Goal: Task Accomplishment & Management: Manage account settings

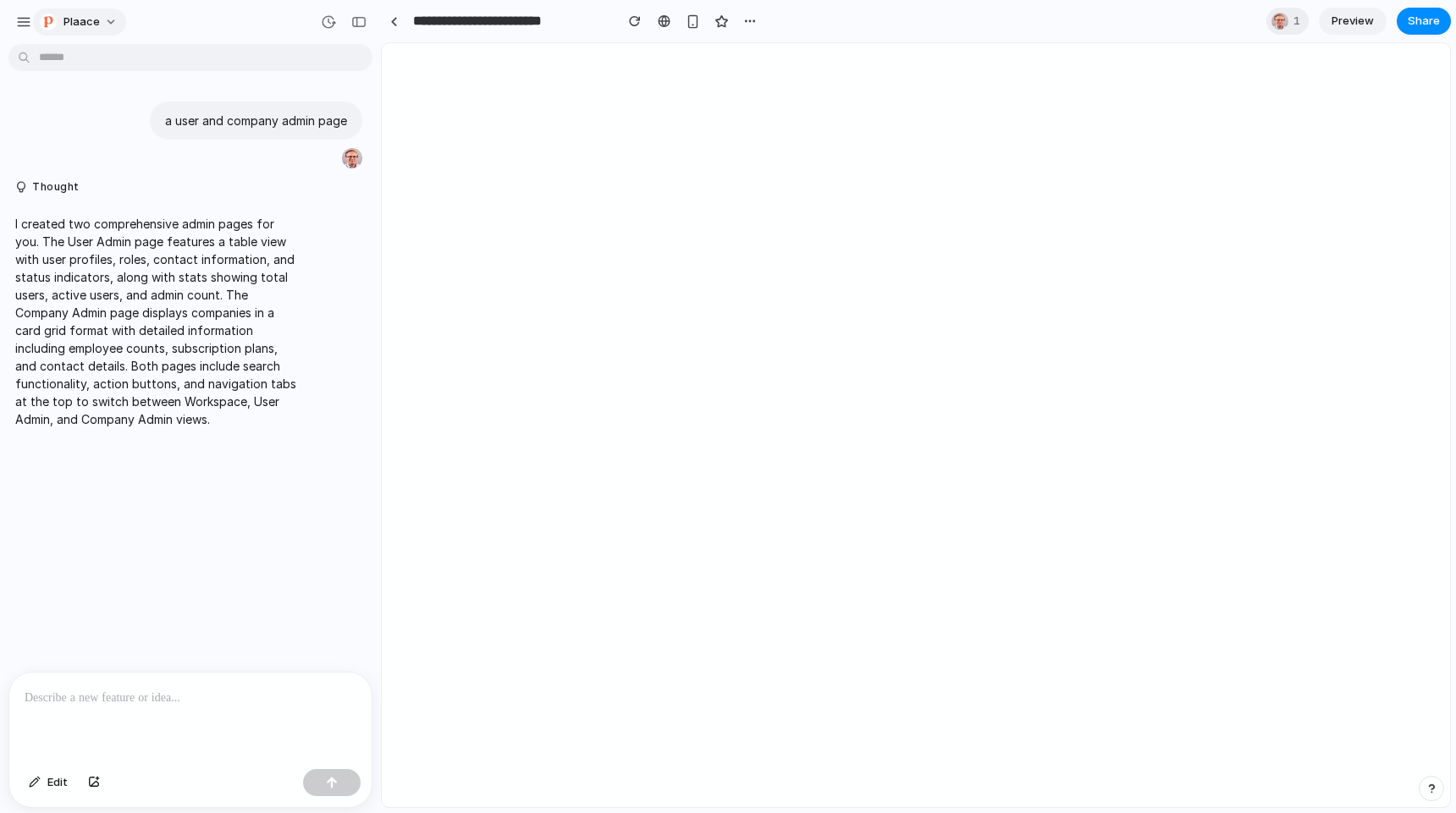
click at [110, 20] on button "Plaace" at bounding box center [79, 22] width 93 height 27
click at [796, 144] on div "Settings Invite members Change theme Sign out" at bounding box center [728, 406] width 1456 height 813
click at [109, 21] on button "Plaace" at bounding box center [79, 22] width 93 height 27
click at [109, 21] on div "Settings Invite members Change theme Sign out" at bounding box center [728, 406] width 1456 height 813
click at [693, 26] on div "button" at bounding box center [692, 22] width 15 height 15
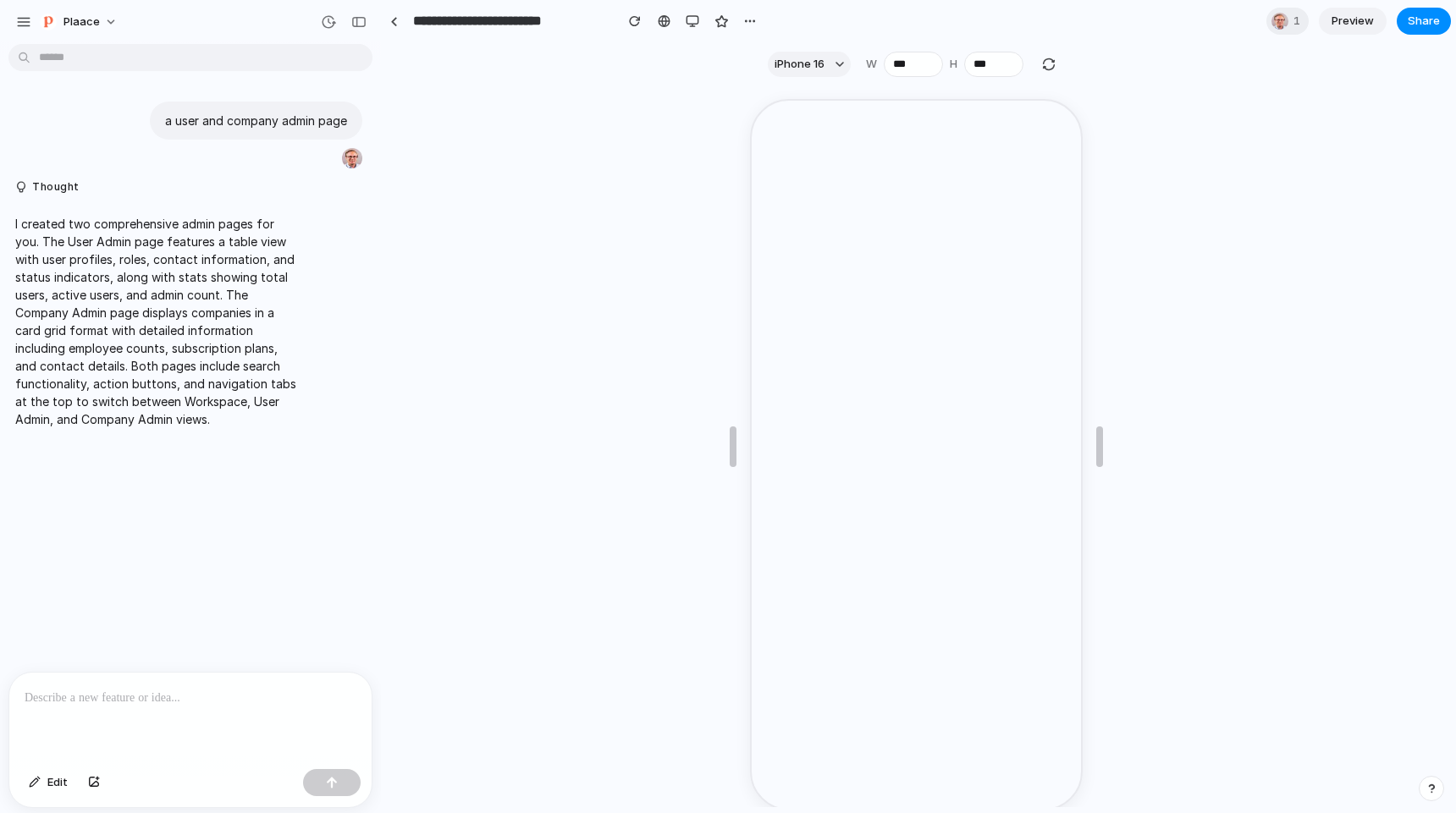
scroll to position [9, 0]
click at [692, 24] on div "button" at bounding box center [692, 22] width 14 height 14
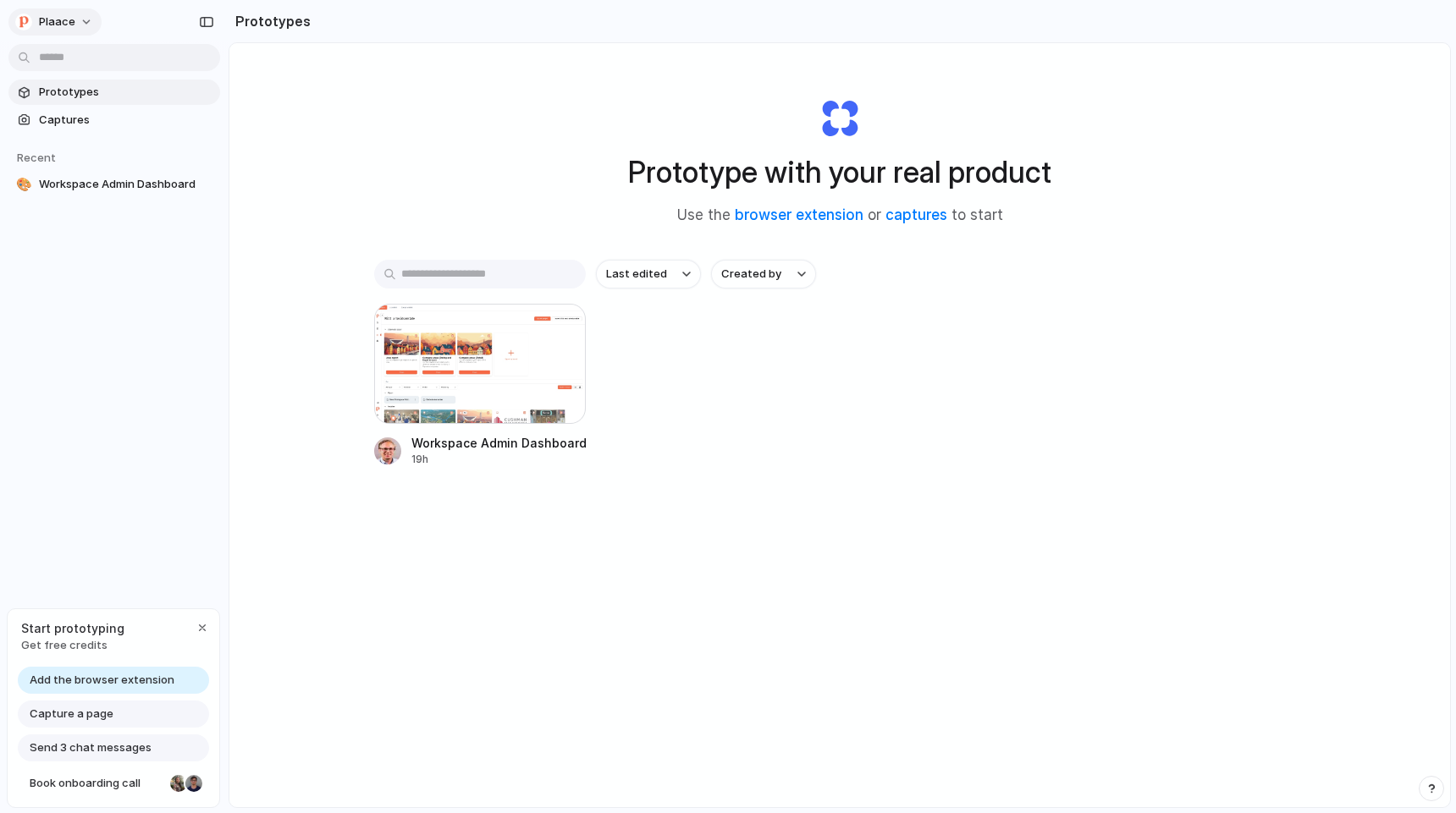
click at [64, 23] on span "Plaace" at bounding box center [56, 22] width 37 height 17
click at [59, 141] on span "Sign out" at bounding box center [60, 140] width 45 height 17
